Goal: Check status: Check status

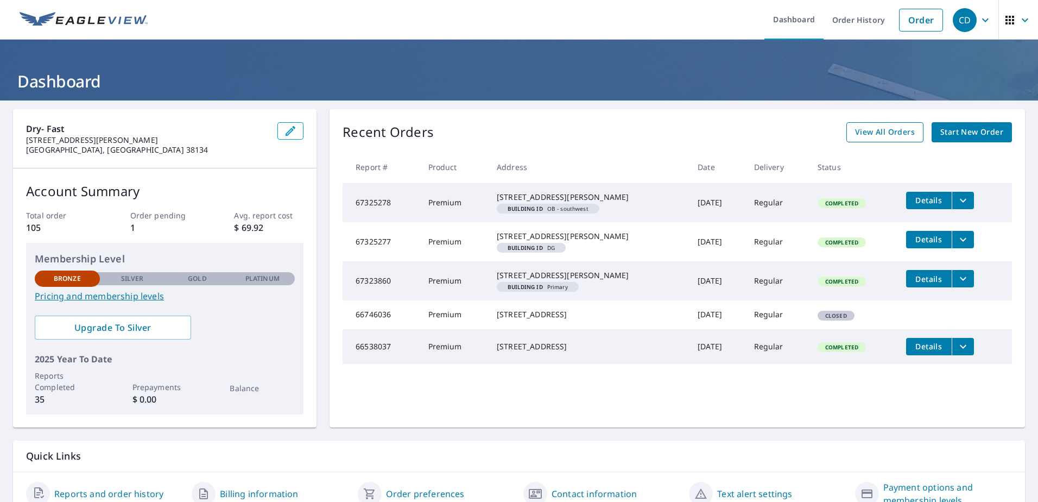
click at [879, 132] on span "View All Orders" at bounding box center [885, 132] width 60 height 14
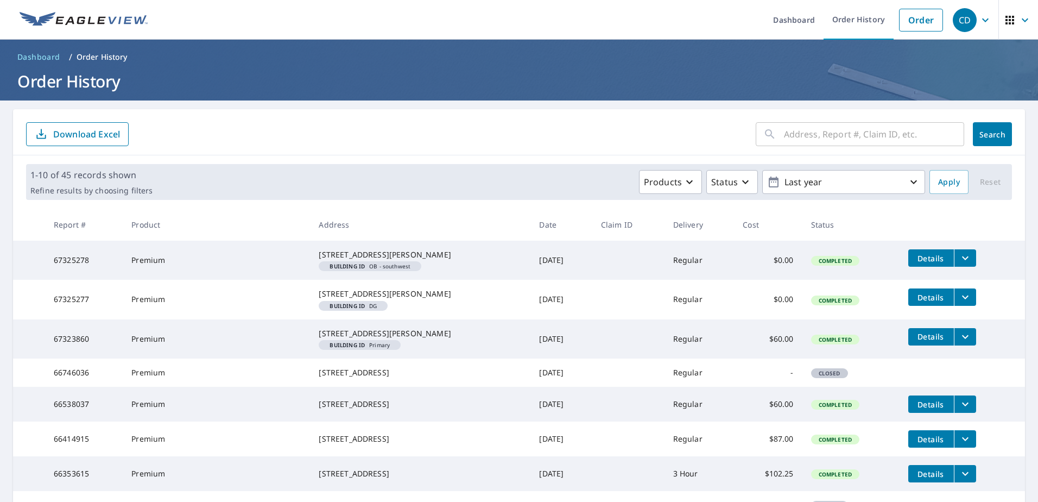
click at [812, 143] on input "text" at bounding box center [874, 134] width 180 height 30
type input "1446"
click at [990, 139] on span "Search" at bounding box center [992, 134] width 22 height 10
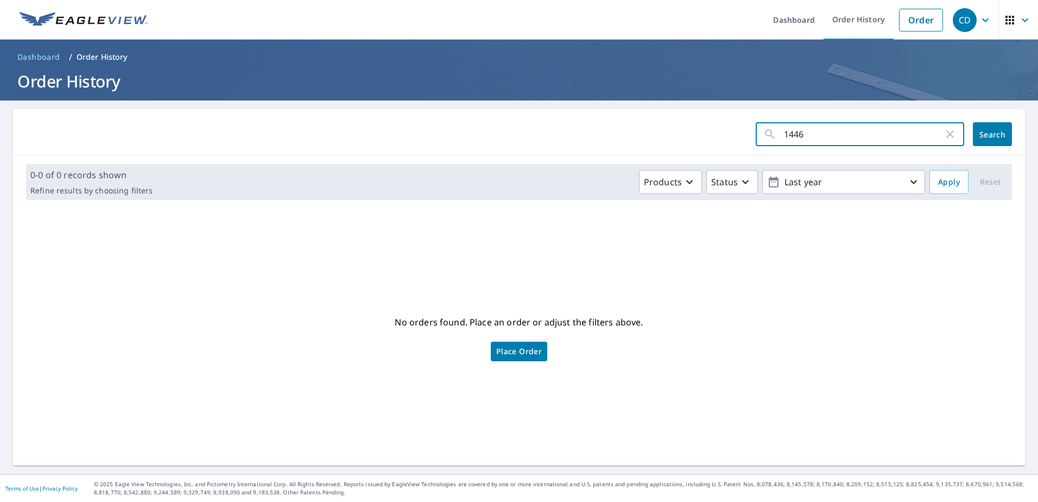
drag, startPoint x: 844, startPoint y: 127, endPoint x: 660, endPoint y: 134, distance: 184.1
click at [661, 134] on form "1446 ​ Search" at bounding box center [519, 134] width 986 height 24
type input "8662"
click button "Search" at bounding box center [992, 134] width 39 height 24
click at [858, 137] on input "8662" at bounding box center [864, 134] width 160 height 30
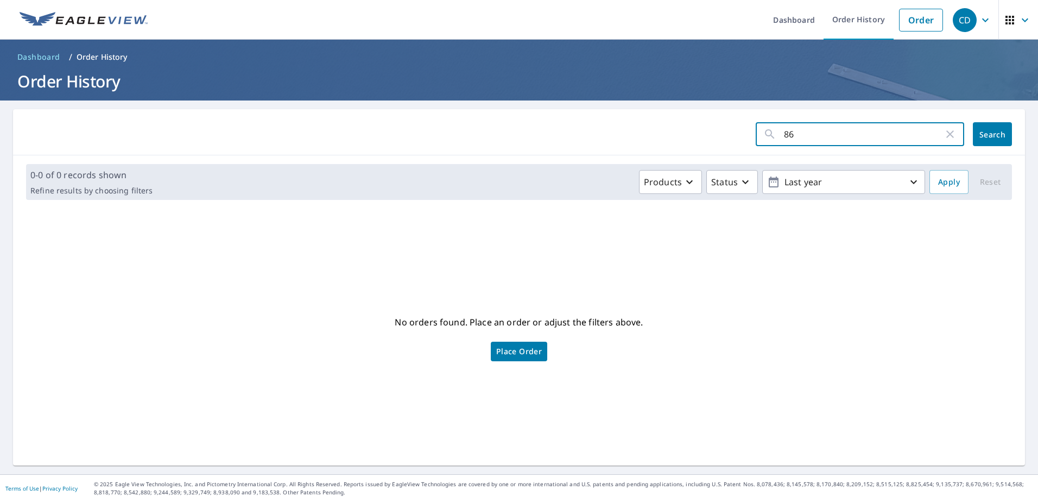
type input "8"
type input "thorn"
click button "Search" at bounding box center [992, 134] width 39 height 24
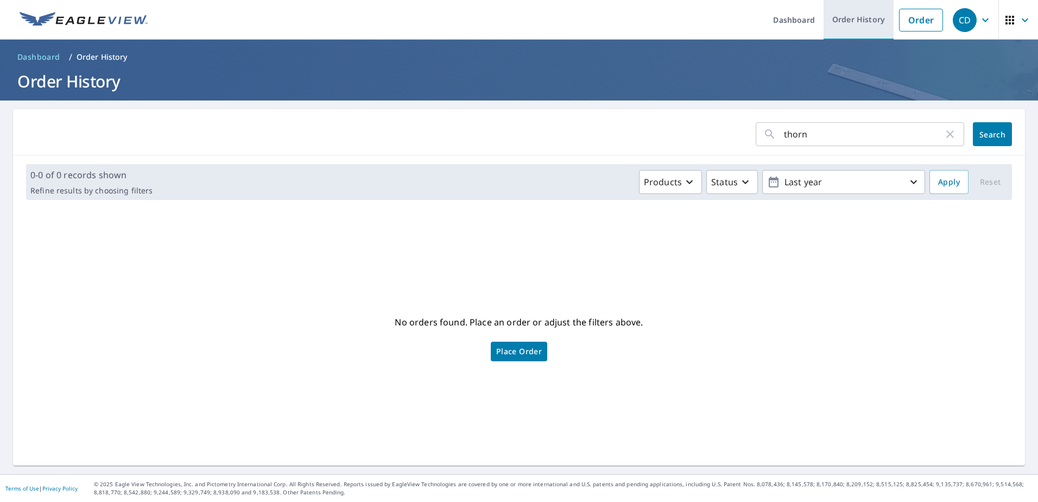
click at [854, 18] on link "Order History" at bounding box center [858, 20] width 70 height 40
click at [842, 133] on input "thorn" at bounding box center [864, 134] width 160 height 30
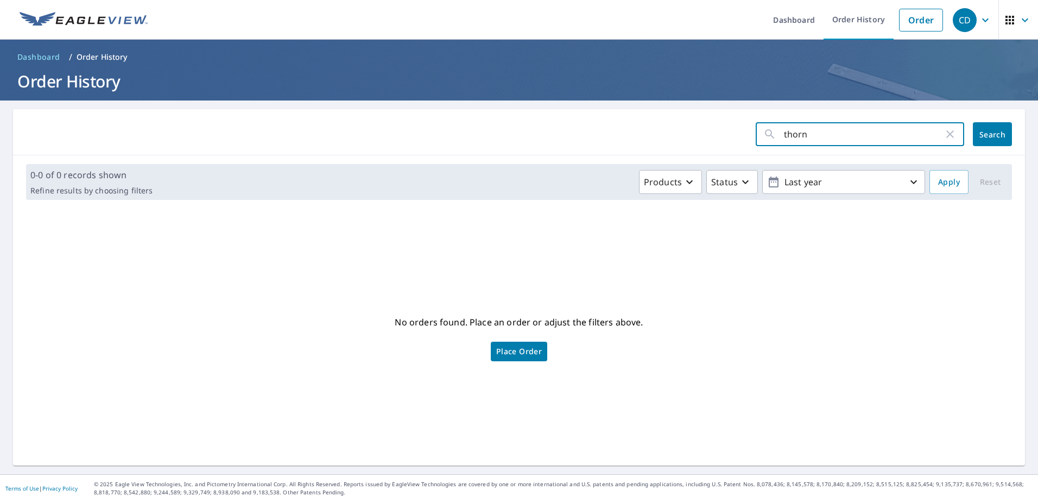
drag, startPoint x: 831, startPoint y: 133, endPoint x: 688, endPoint y: 121, distance: 143.2
click at [688, 121] on div "thorn ​ Search" at bounding box center [519, 132] width 1012 height 46
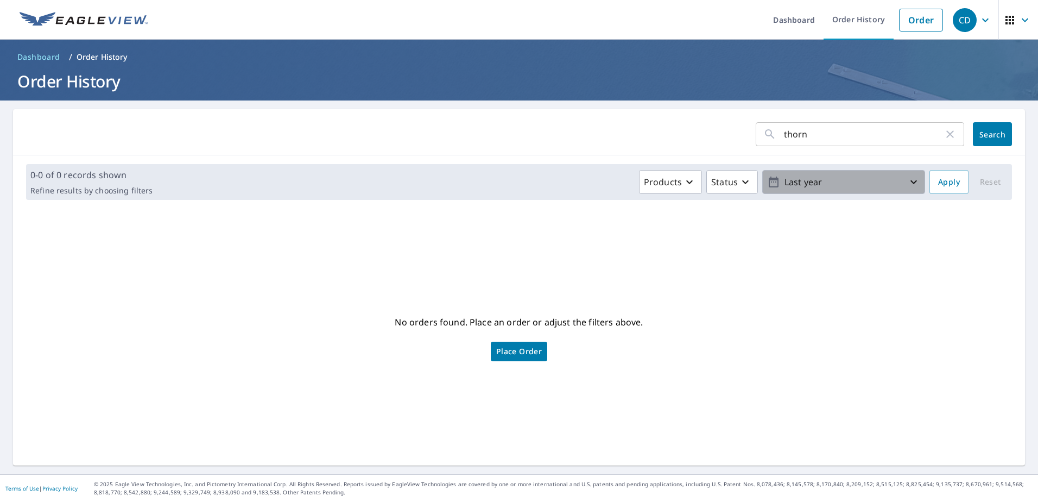
click at [911, 187] on icon "button" at bounding box center [913, 181] width 13 height 13
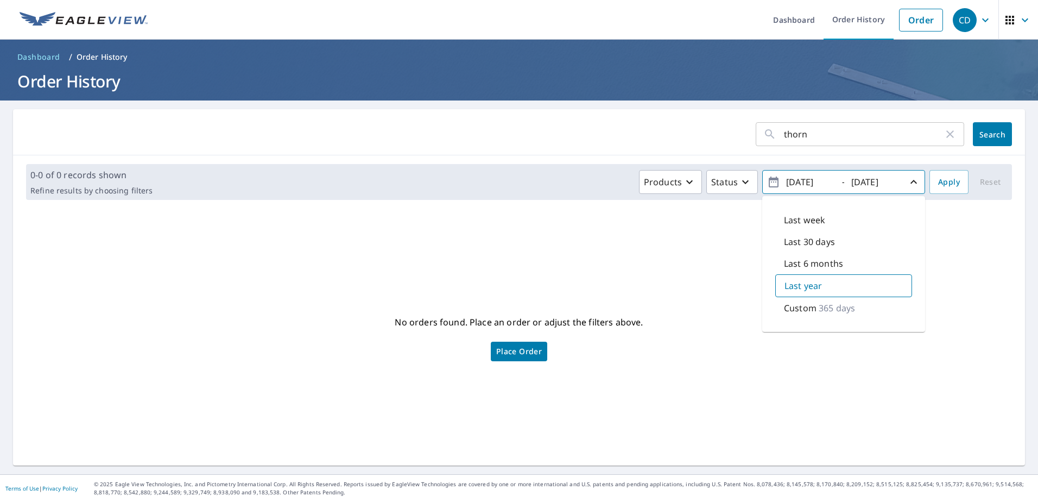
click at [818, 307] on p "365 days" at bounding box center [836, 307] width 36 height 13
click at [833, 131] on input "thorn" at bounding box center [864, 134] width 160 height 30
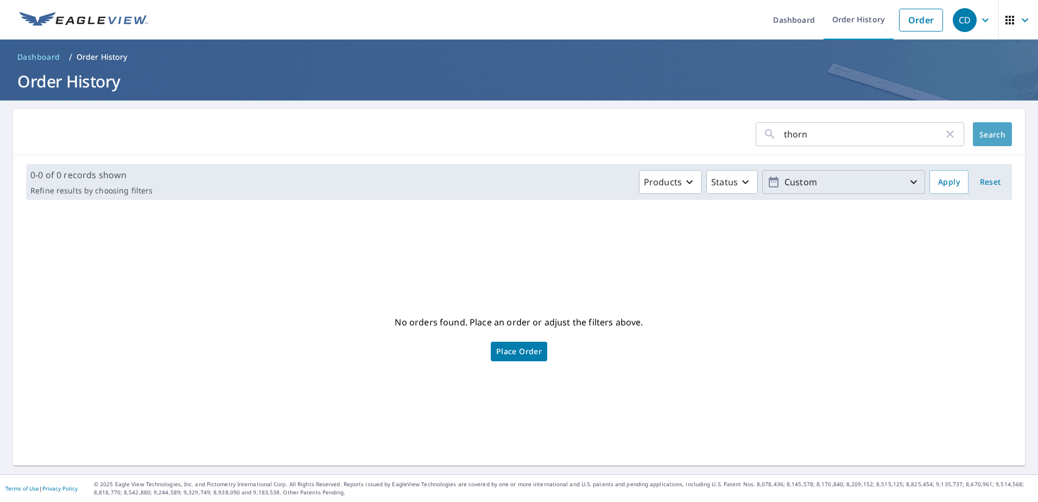
click at [981, 137] on span "Search" at bounding box center [992, 134] width 22 height 10
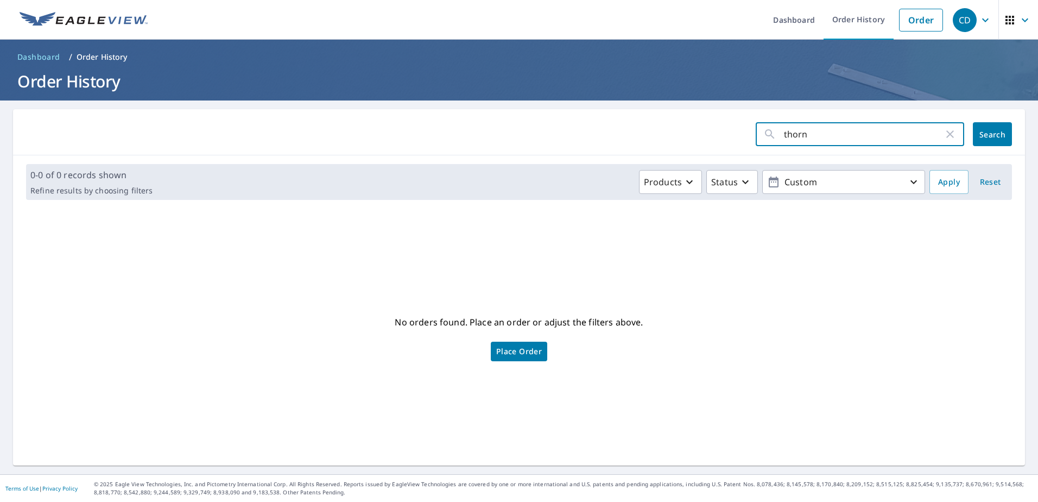
click at [829, 137] on input "thorn" at bounding box center [864, 134] width 160 height 30
click at [803, 134] on input "thorn" at bounding box center [864, 134] width 160 height 30
drag, startPoint x: 805, startPoint y: 132, endPoint x: 666, endPoint y: 123, distance: 139.3
click at [668, 123] on form "thorn ​ Search" at bounding box center [519, 134] width 986 height 24
type input "[PERSON_NAME]"
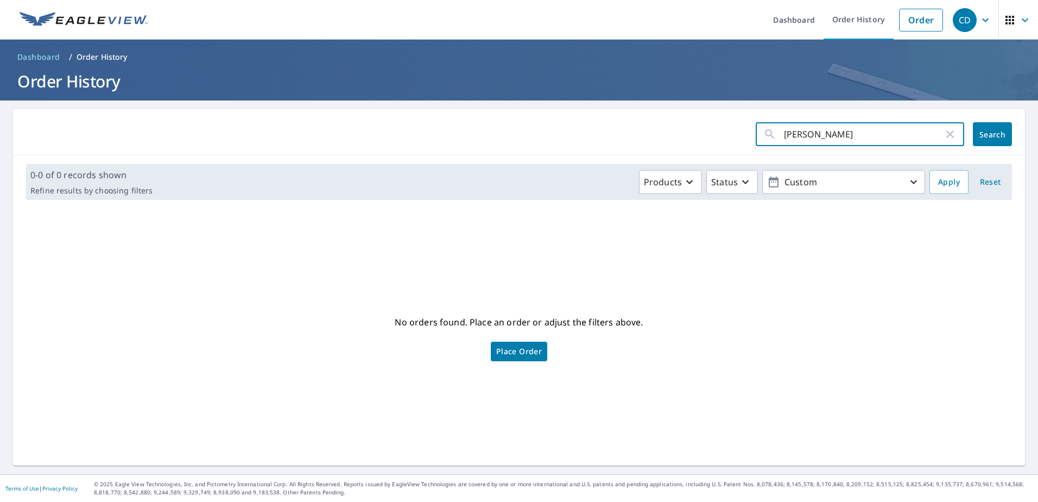
click button "Search" at bounding box center [992, 134] width 39 height 24
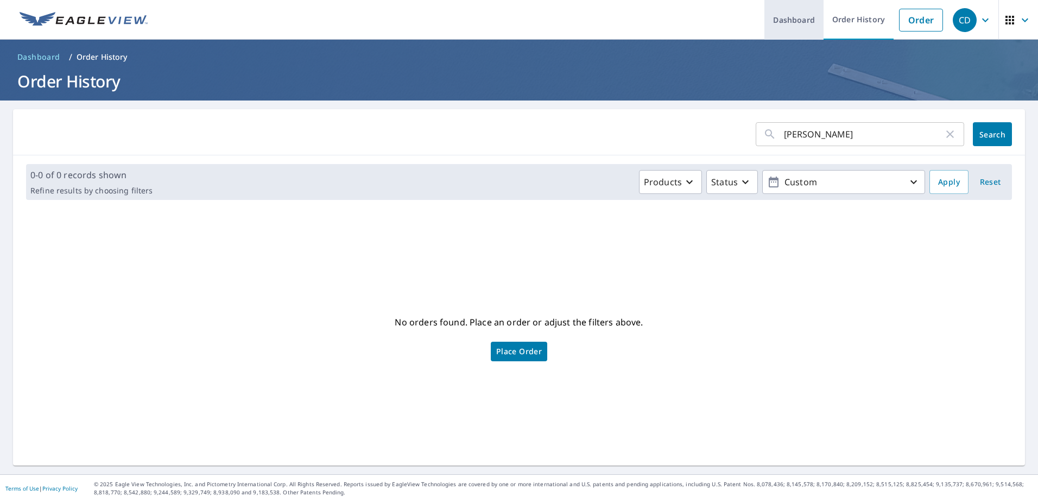
click at [803, 22] on link "Dashboard" at bounding box center [793, 20] width 59 height 40
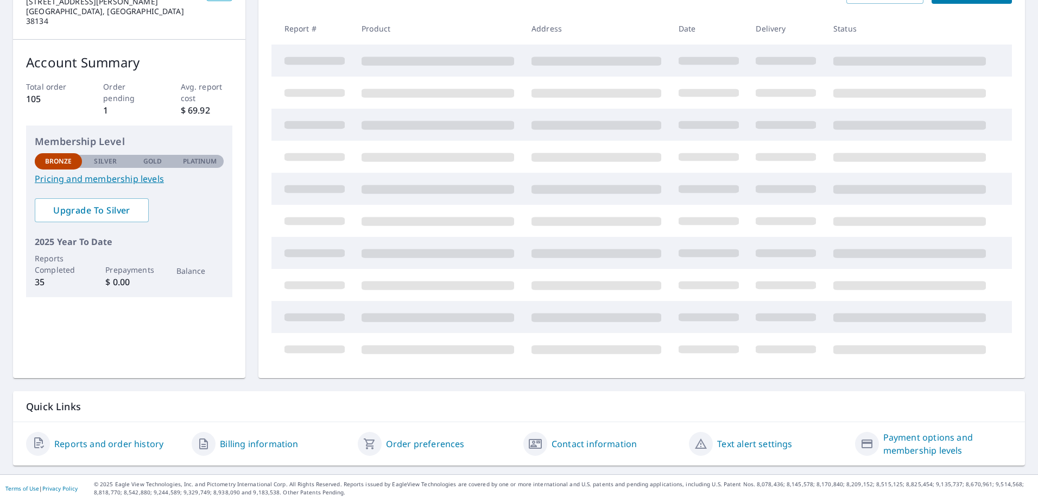
scroll to position [50, 0]
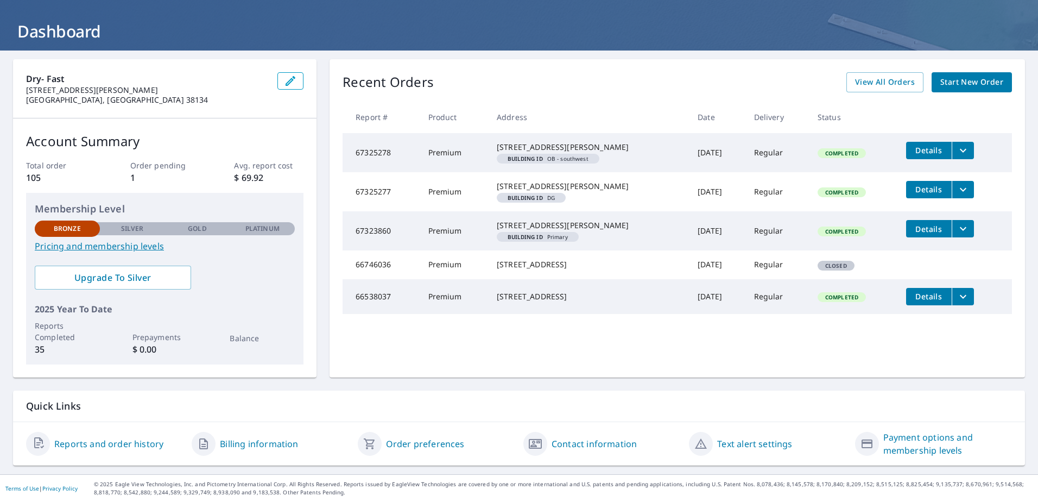
click at [110, 443] on link "Reports and order history" at bounding box center [108, 443] width 109 height 13
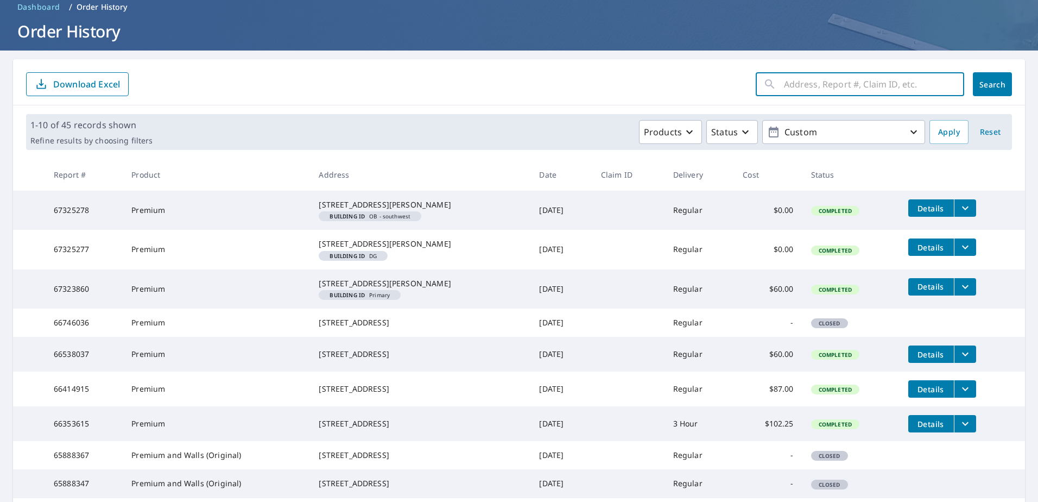
click at [807, 83] on input "text" at bounding box center [874, 84] width 180 height 30
type input "8662"
click button "Search" at bounding box center [992, 84] width 39 height 24
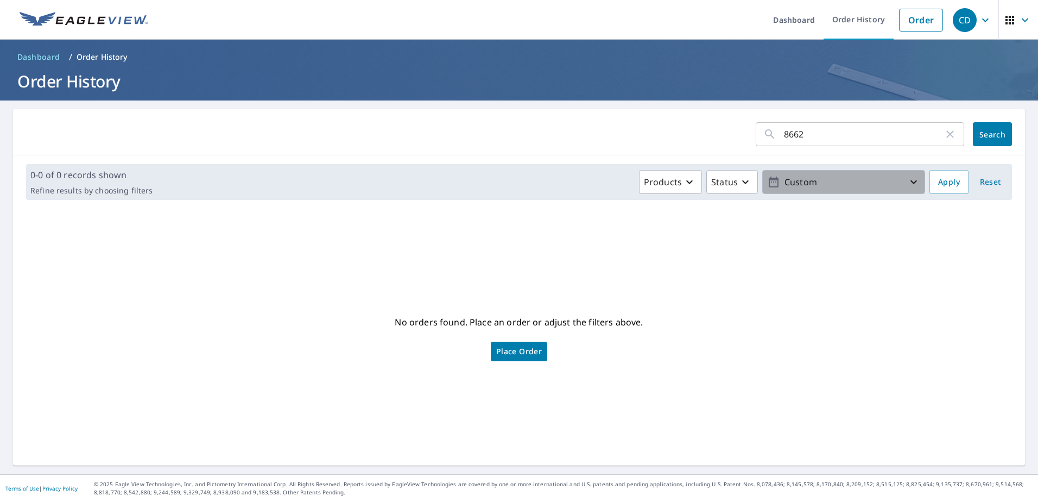
click at [910, 182] on icon "button" at bounding box center [913, 182] width 7 height 4
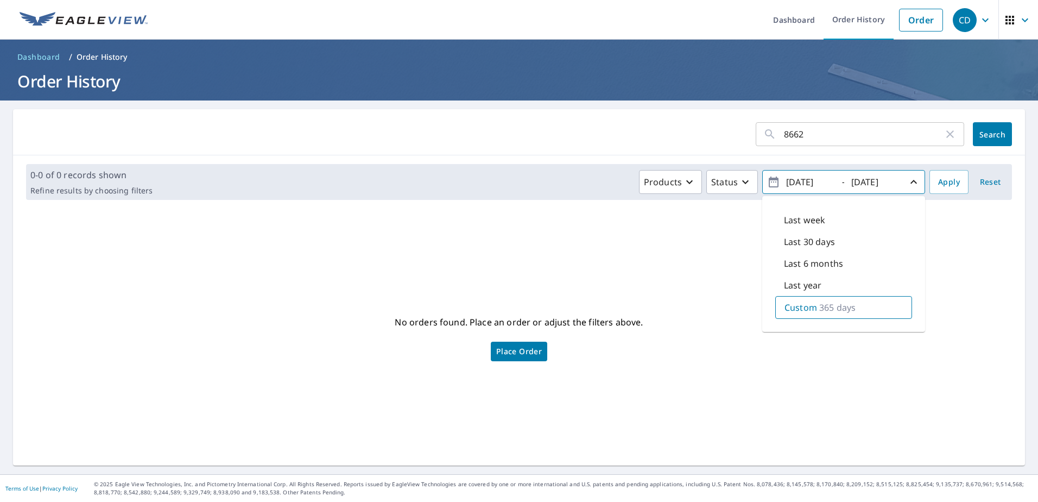
click at [966, 253] on div "No orders found. Place an order or adjust the filters above. Place Order" at bounding box center [519, 336] width 994 height 239
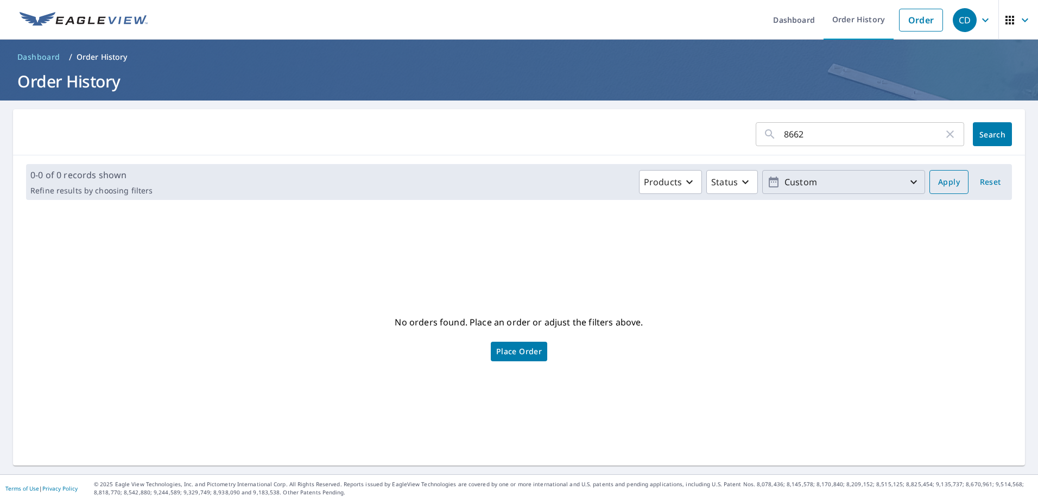
click at [938, 178] on span "Apply" at bounding box center [949, 182] width 22 height 14
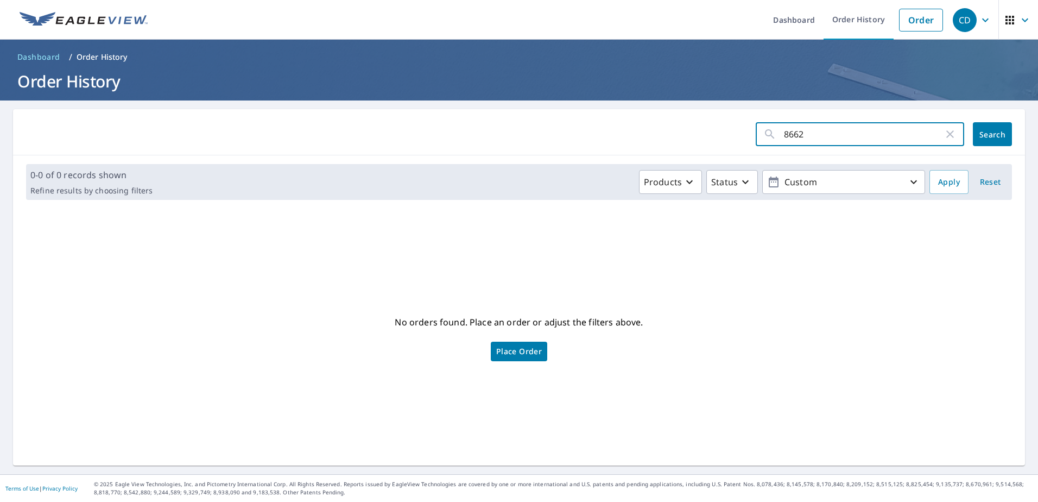
click at [809, 137] on input "8662" at bounding box center [864, 134] width 160 height 30
drag, startPoint x: 715, startPoint y: 137, endPoint x: 684, endPoint y: 141, distance: 31.2
click at [686, 141] on form "8662 ​ Search" at bounding box center [519, 134] width 986 height 24
type input "thorncliff"
click button "Search" at bounding box center [992, 134] width 39 height 24
